Goal: Task Accomplishment & Management: Use online tool/utility

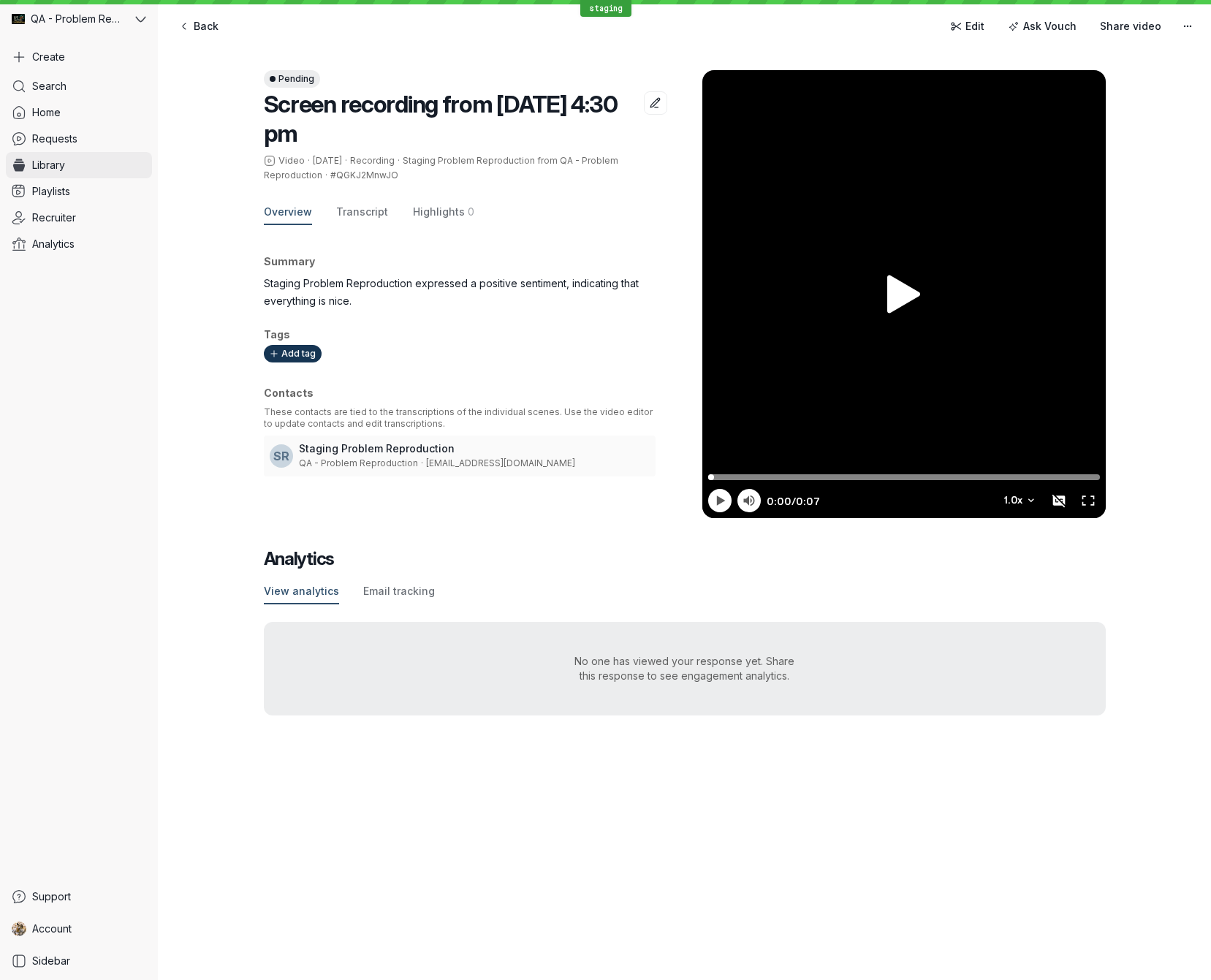
click at [59, 163] on span "Library" at bounding box center [48, 165] width 33 height 15
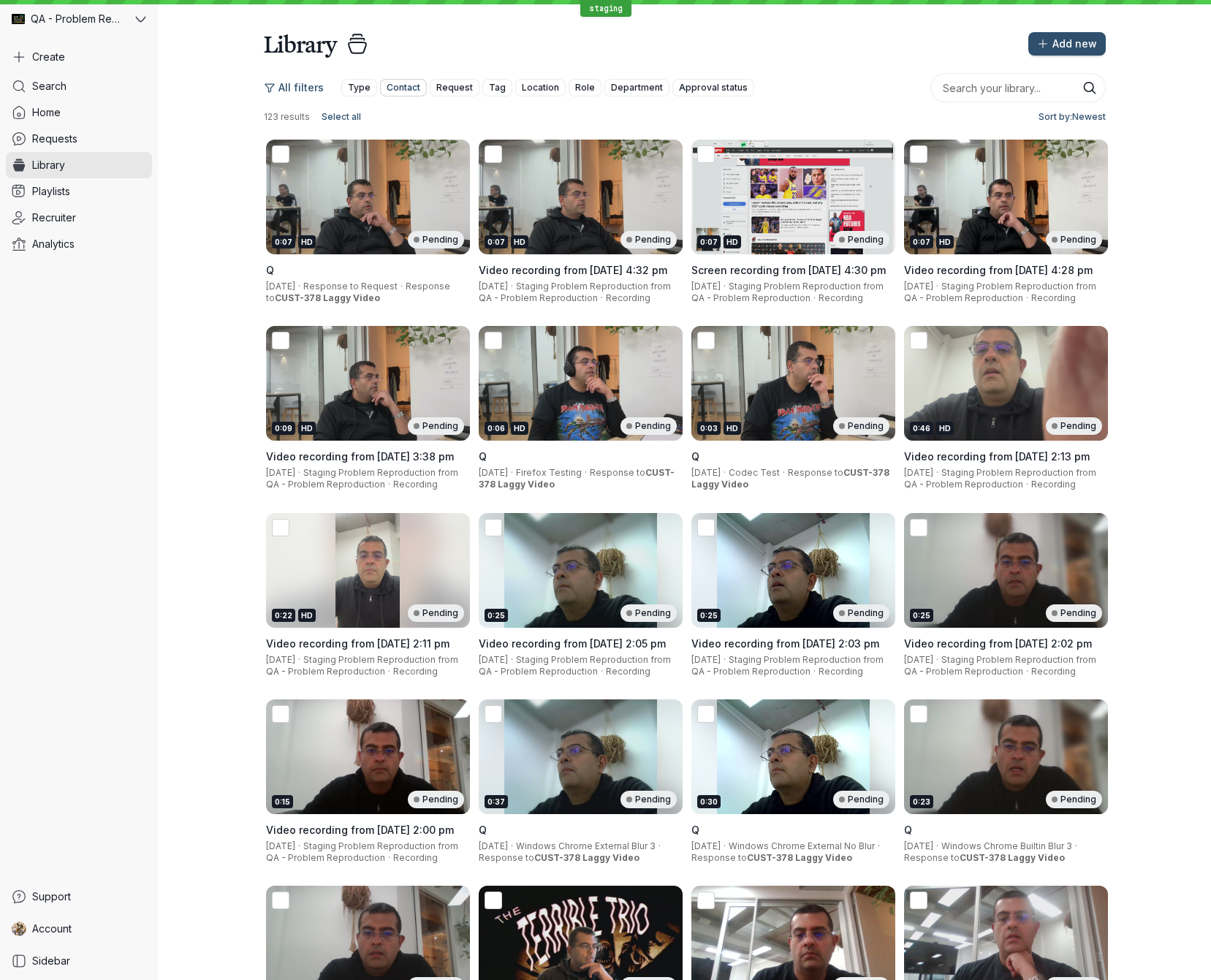
click at [390, 90] on span "Contact" at bounding box center [404, 88] width 34 height 15
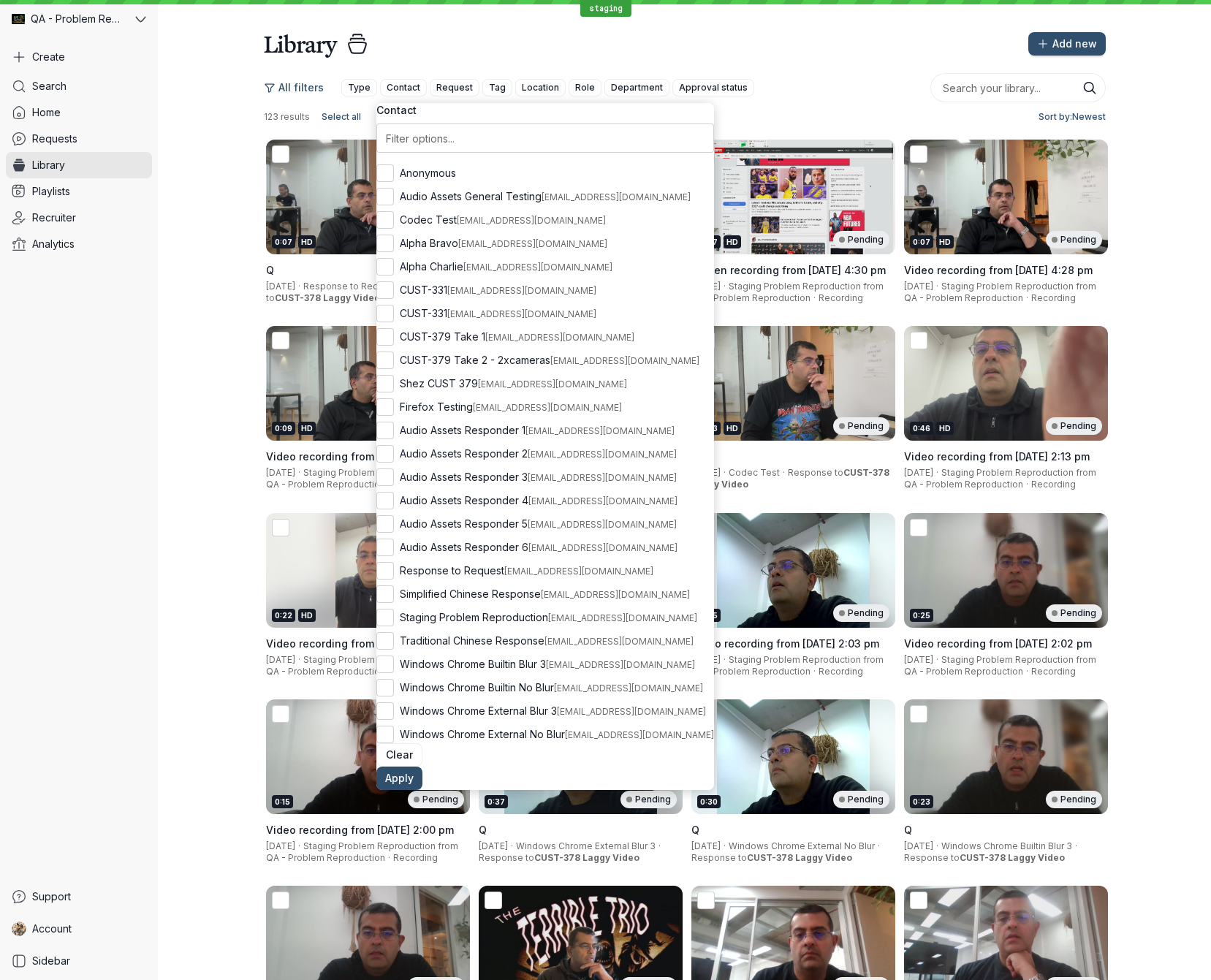
click at [520, 53] on div "Add new" at bounding box center [742, 44] width 725 height 23
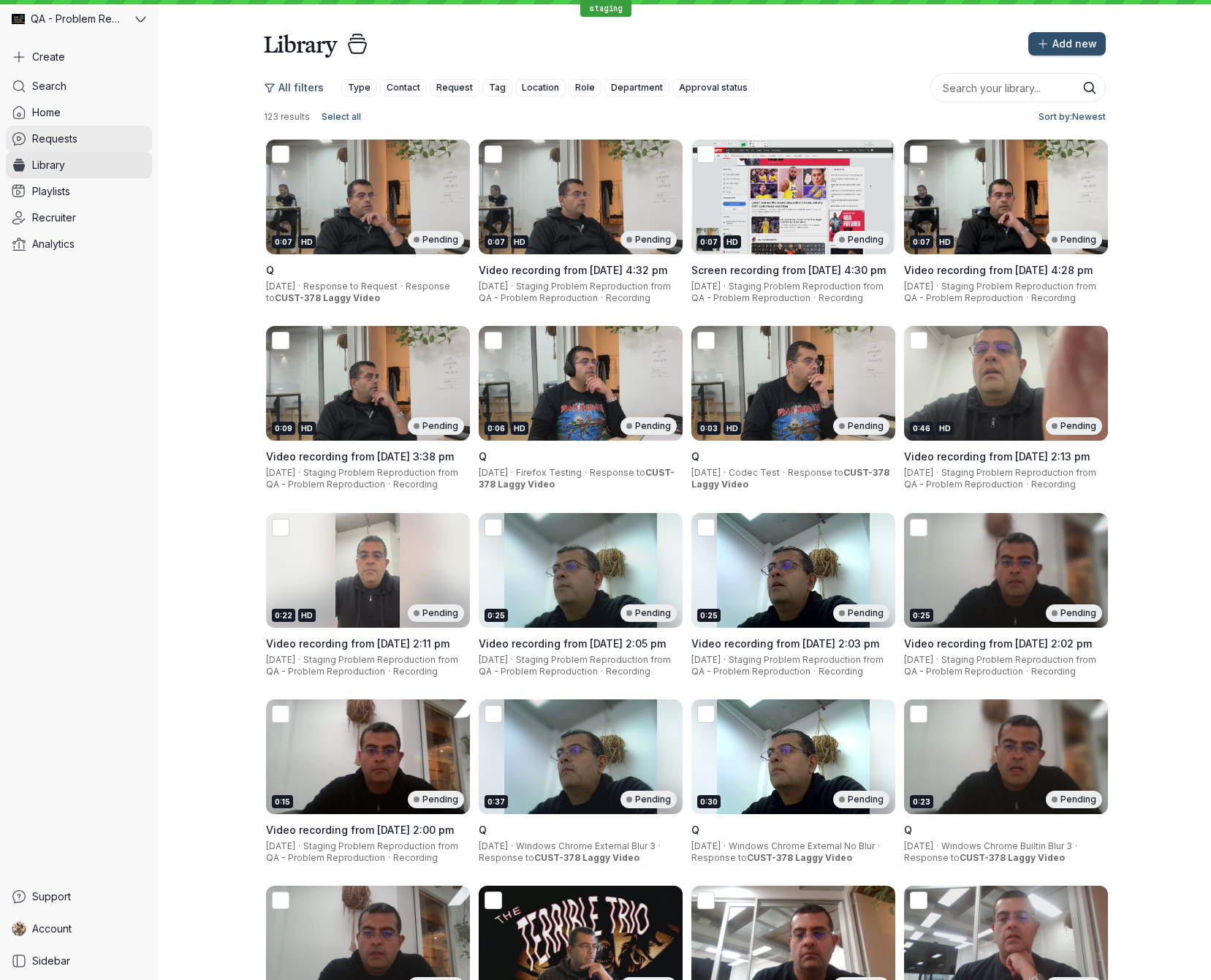
click at [50, 134] on span "Requests" at bounding box center [55, 139] width 45 height 15
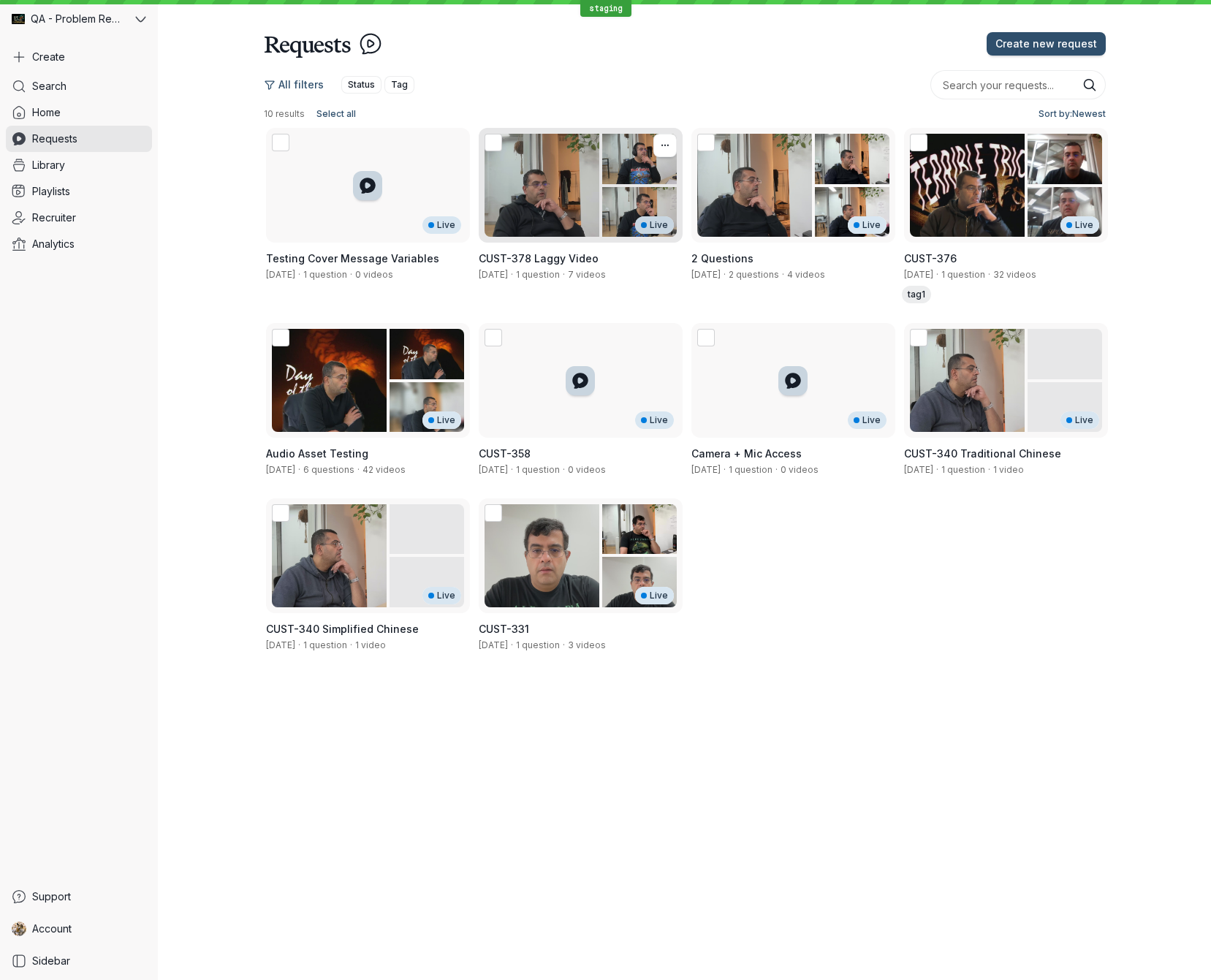
click at [544, 172] on div "Live" at bounding box center [580, 185] width 204 height 115
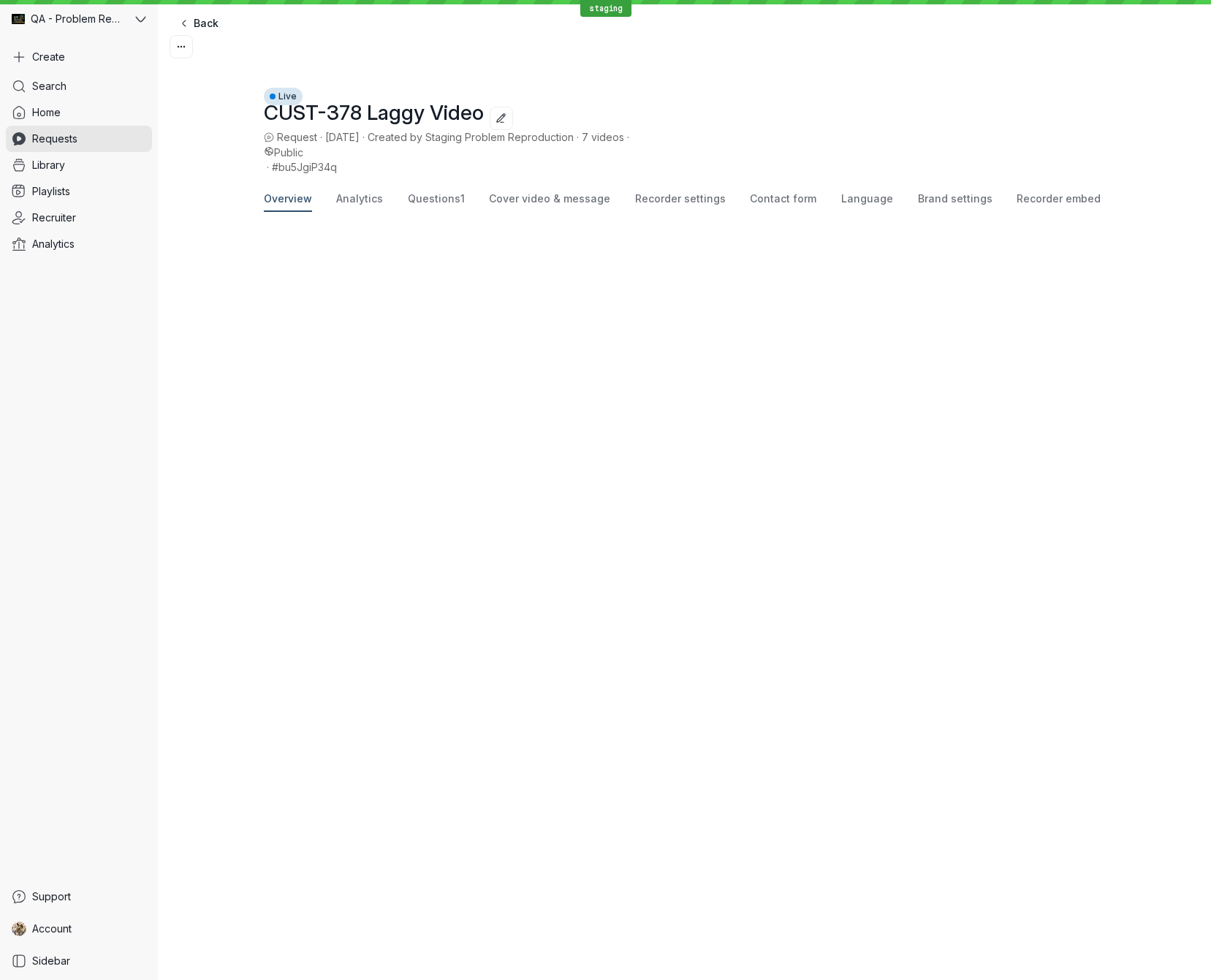
click at [1154, 921] on span "Select all" at bounding box center [1174, 928] width 40 height 15
click at [1117, 957] on icon at bounding box center [1122, 957] width 11 height 0
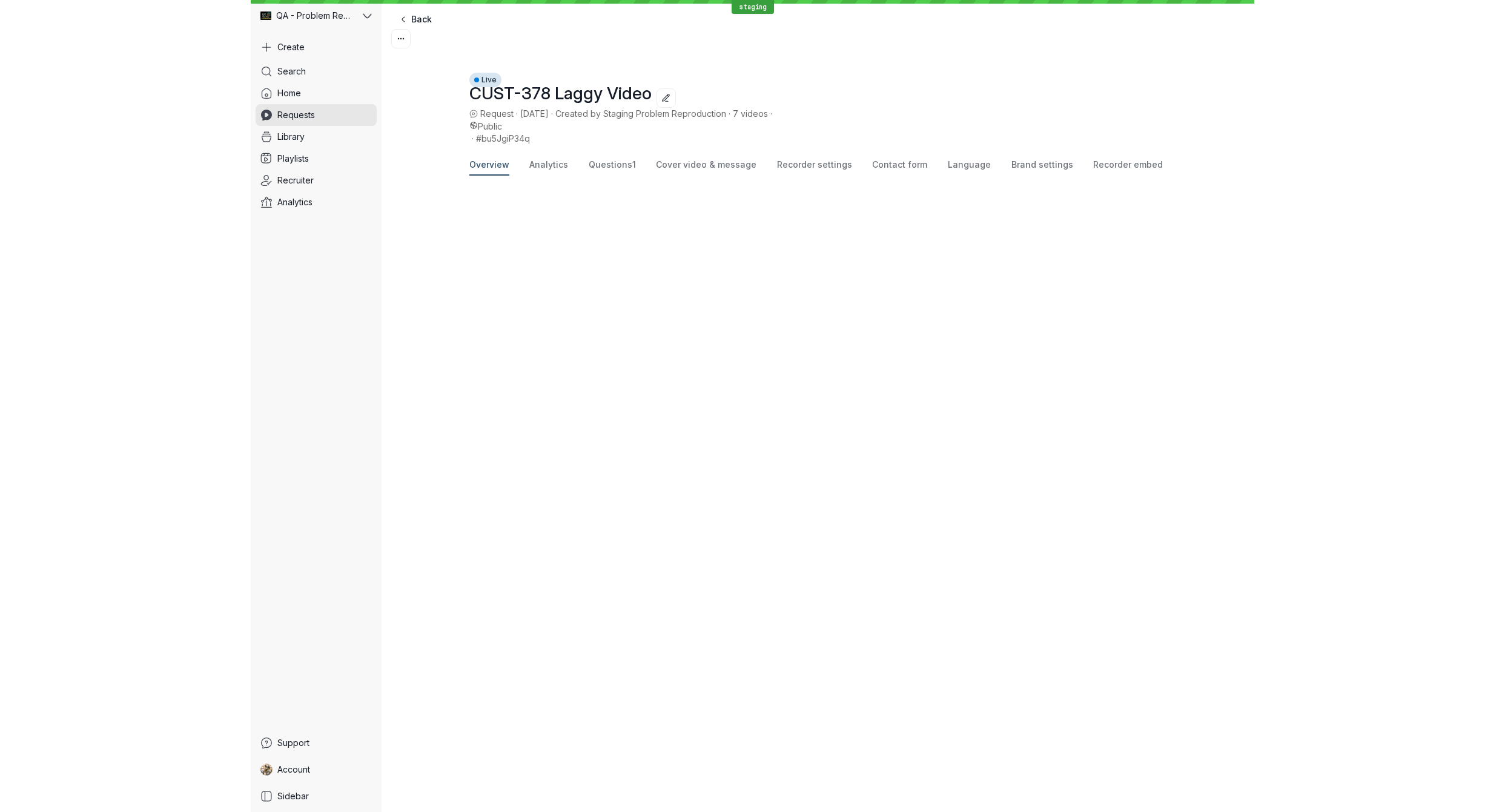
scroll to position [8, 0]
